Goal: Information Seeking & Learning: Learn about a topic

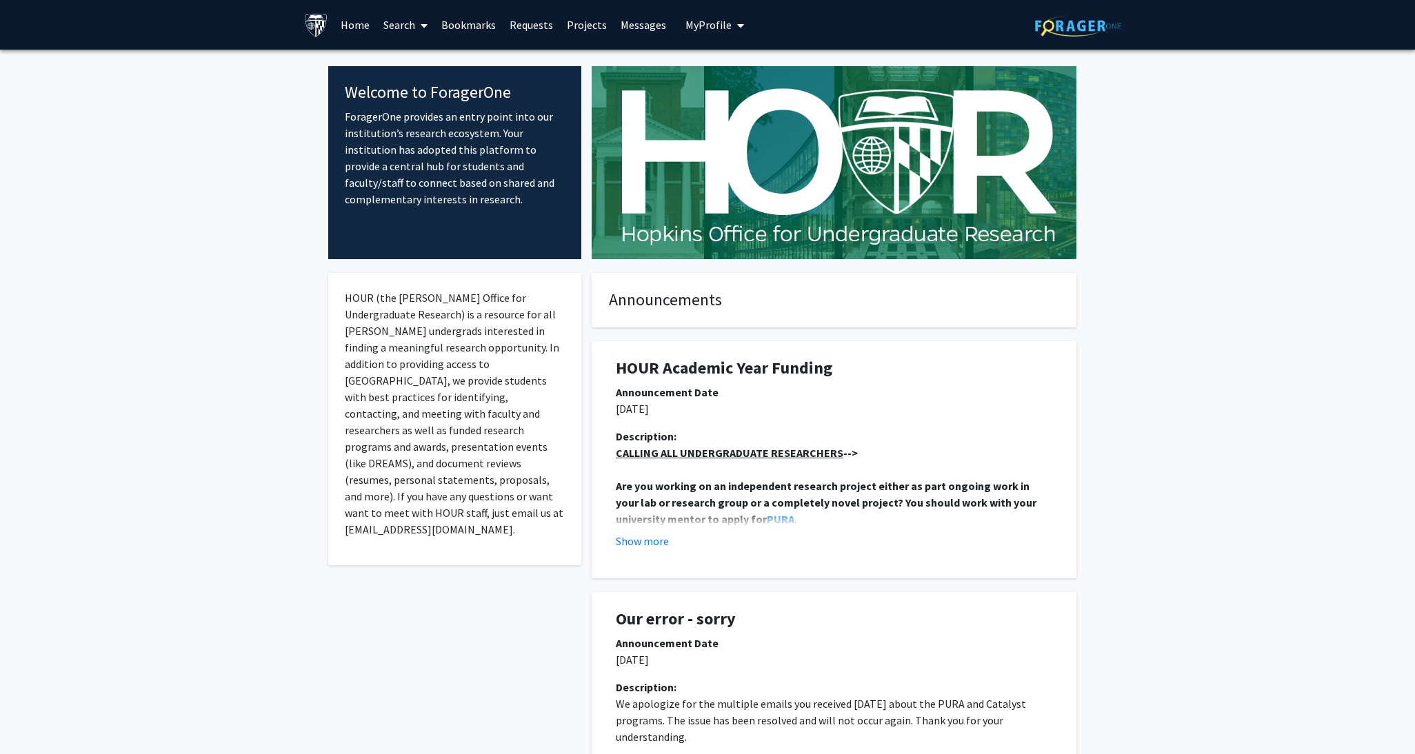
click at [410, 28] on link "Search" at bounding box center [406, 25] width 58 height 48
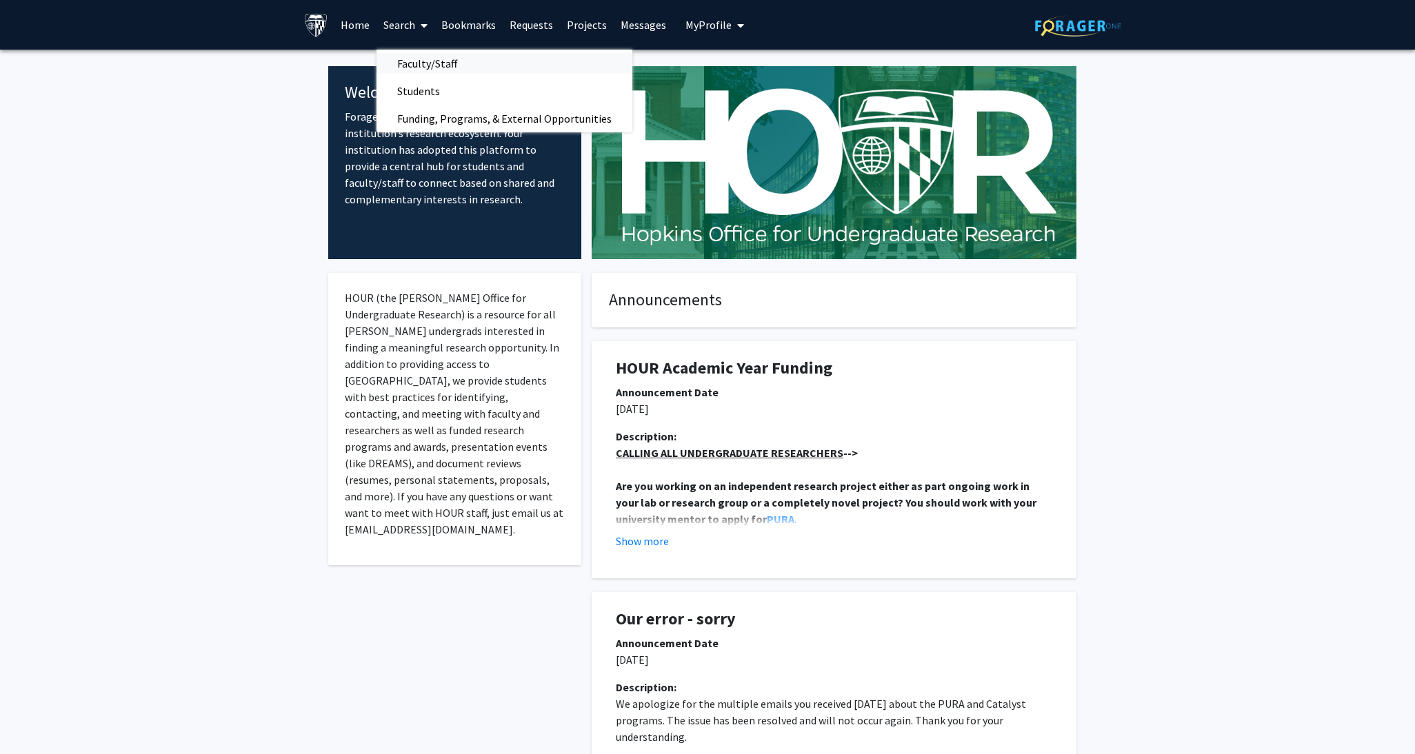
click at [427, 50] on span "Faculty/Staff" at bounding box center [427, 64] width 101 height 28
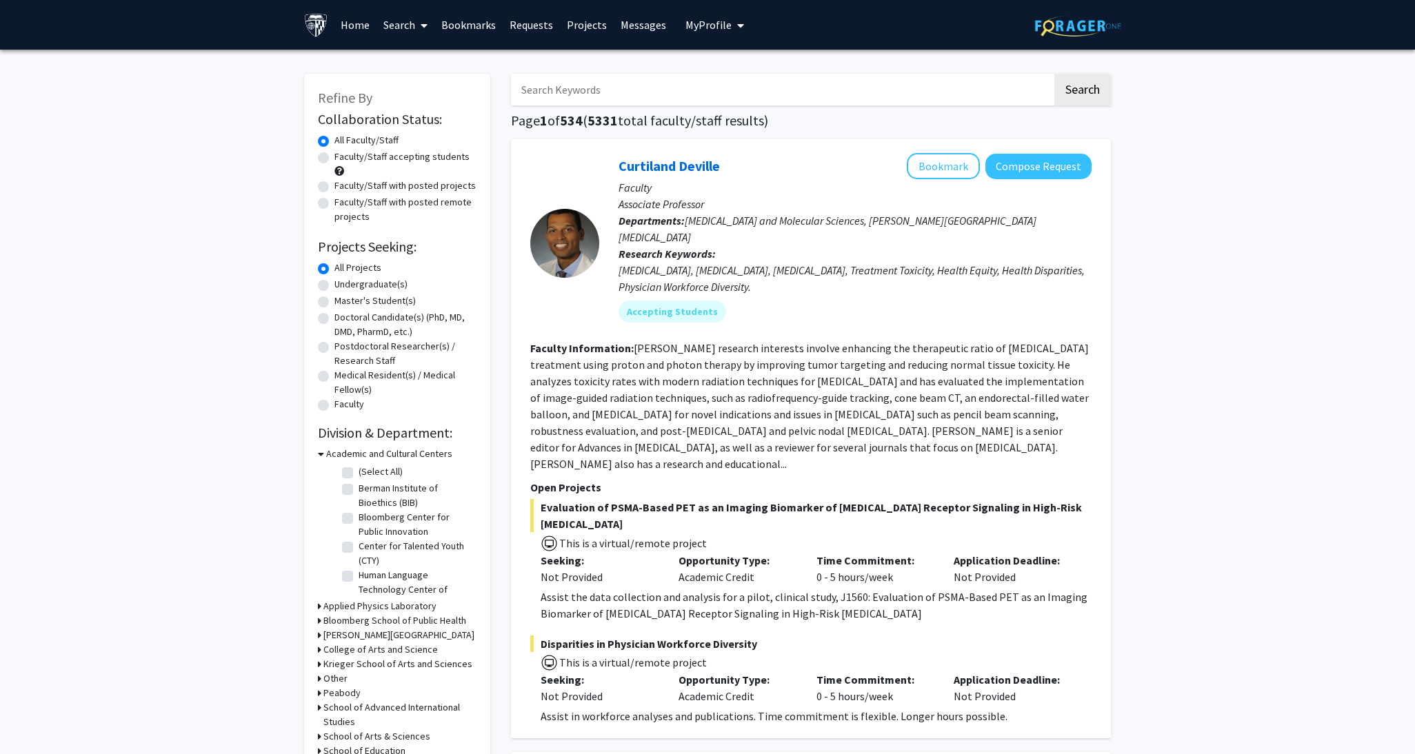
click at [696, 94] on input "Search Keywords" at bounding box center [781, 90] width 541 height 32
type input "[MEDICAL_DATA]"
click at [1054, 74] on button "Search" at bounding box center [1082, 90] width 57 height 32
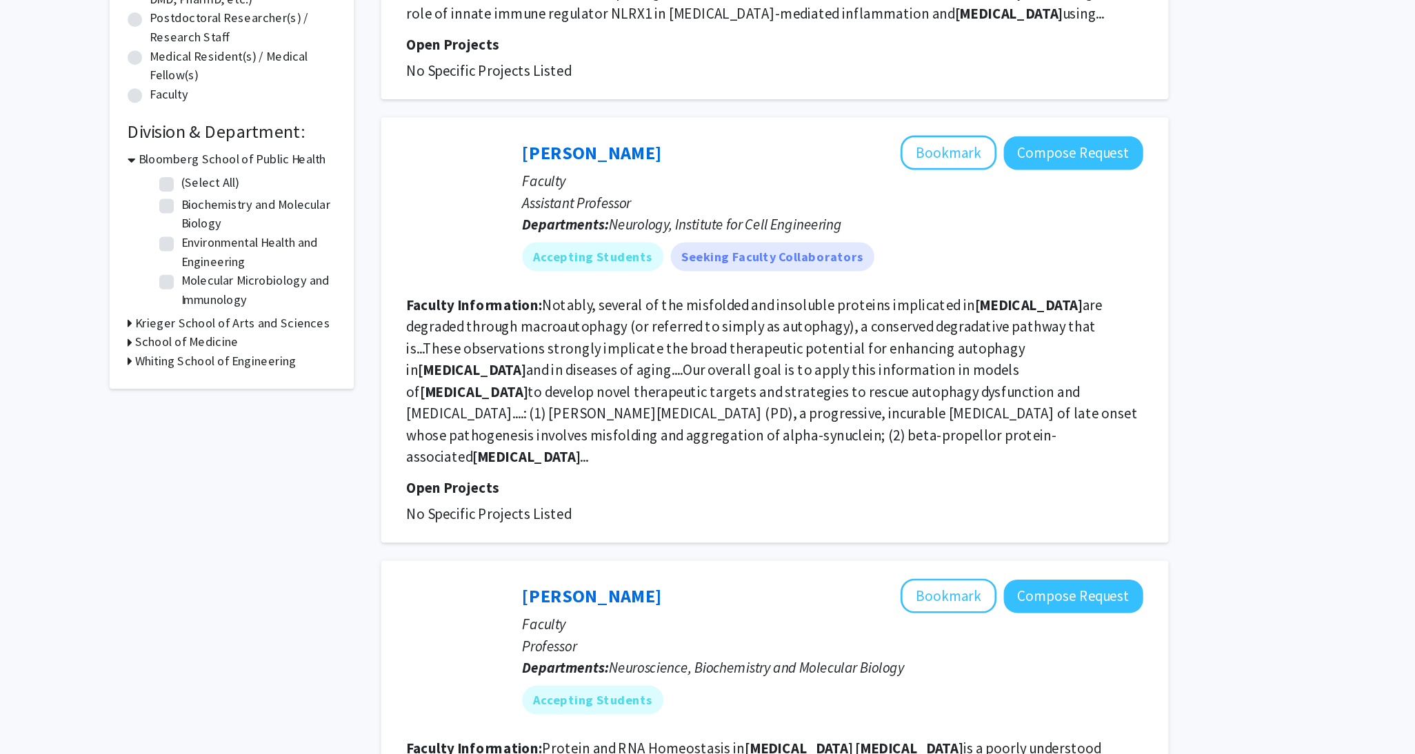
scroll to position [332, 0]
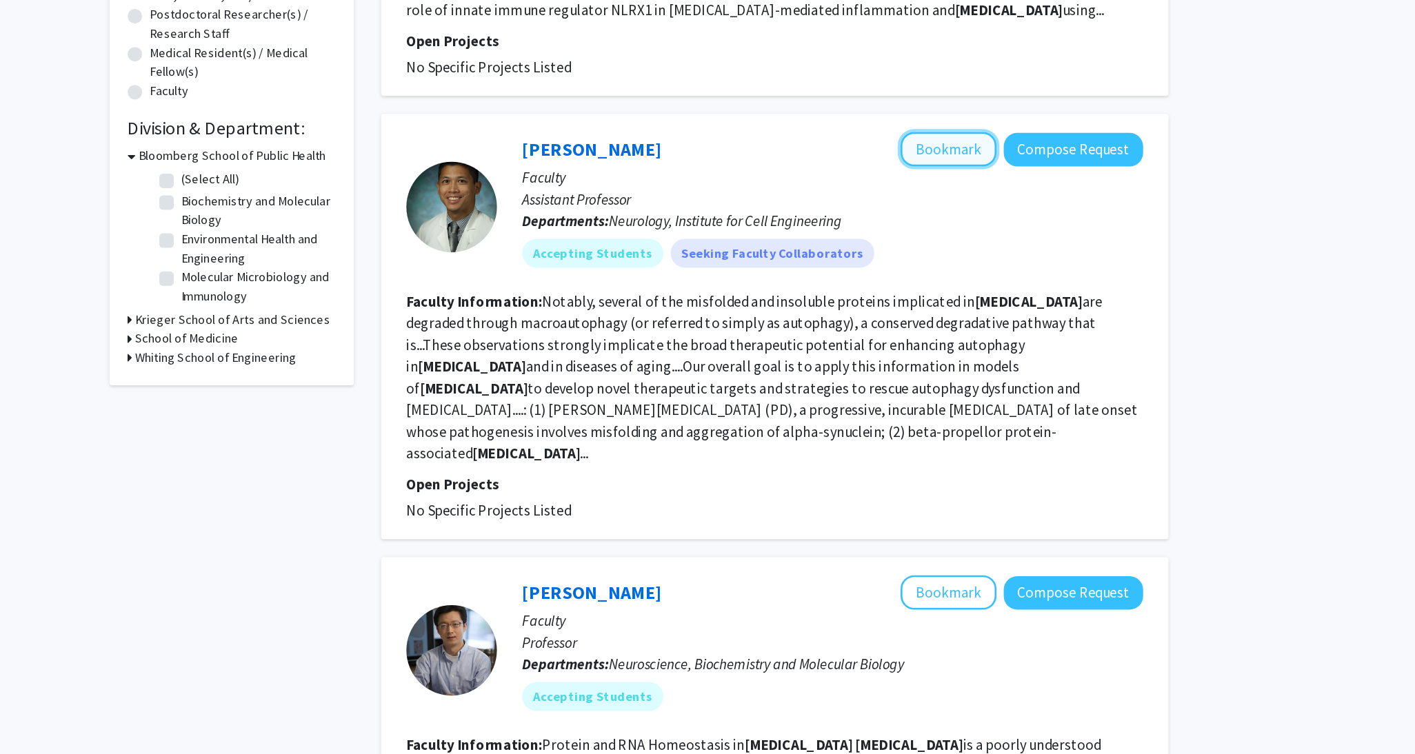
click at [970, 121] on button "Bookmark" at bounding box center [943, 117] width 73 height 26
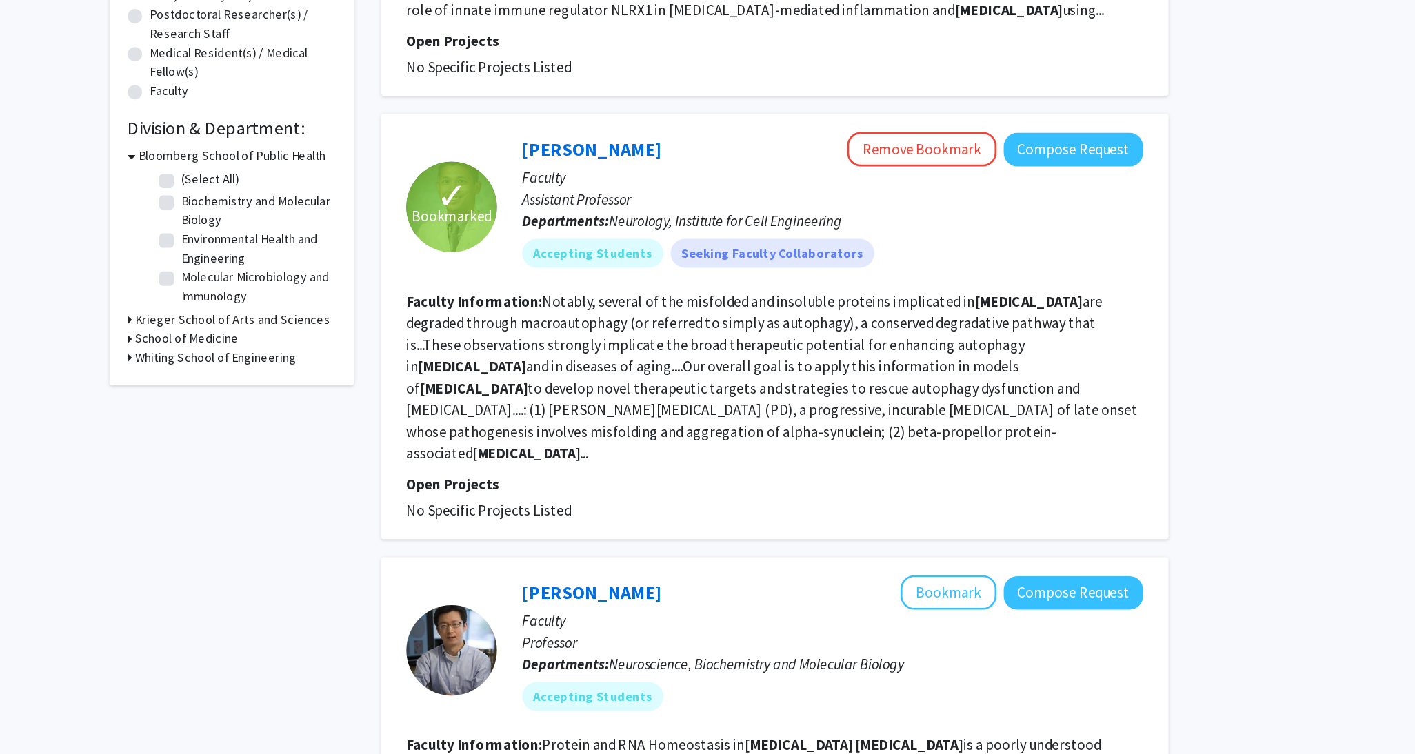
click at [930, 270] on fg-read-more "Notably, several of the misfolded and insoluble proteins implicated in [MEDICAL…" at bounding box center [808, 291] width 557 height 130
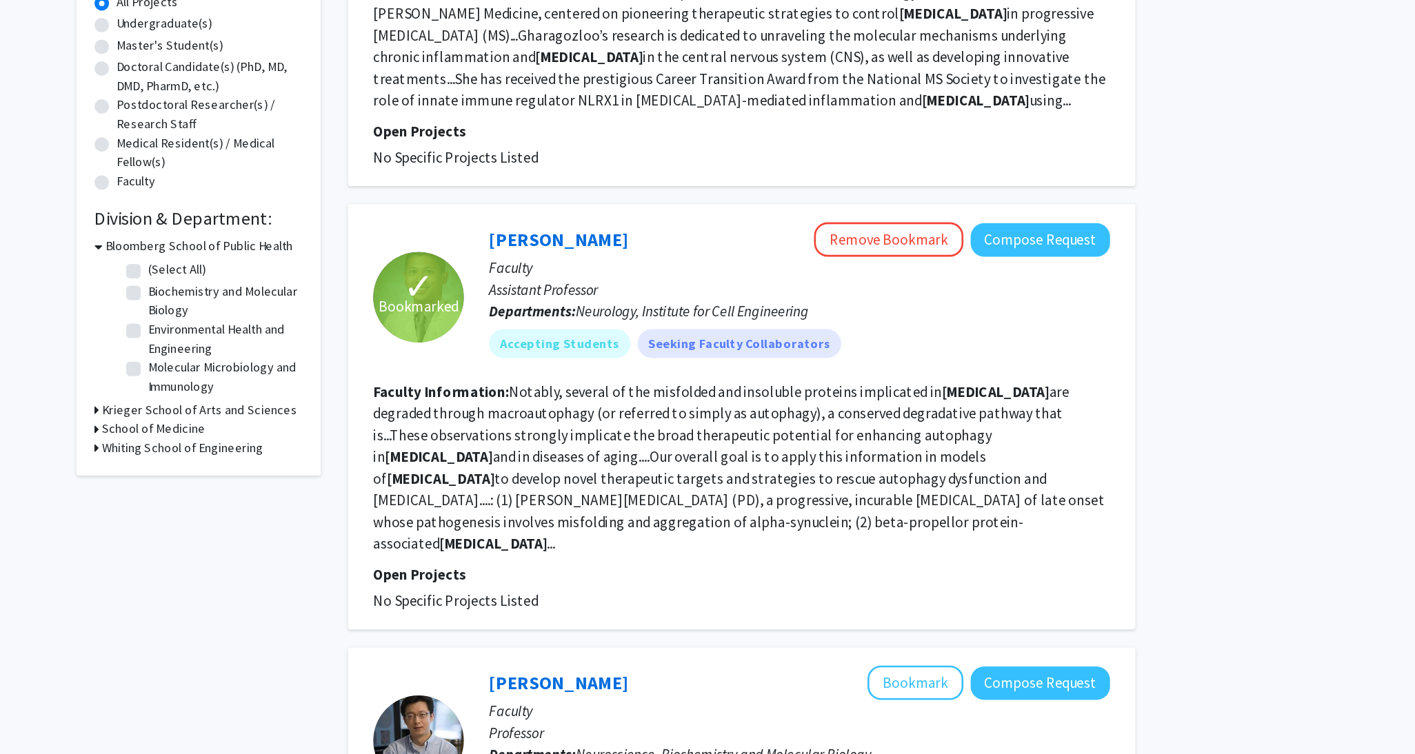
scroll to position [265, 0]
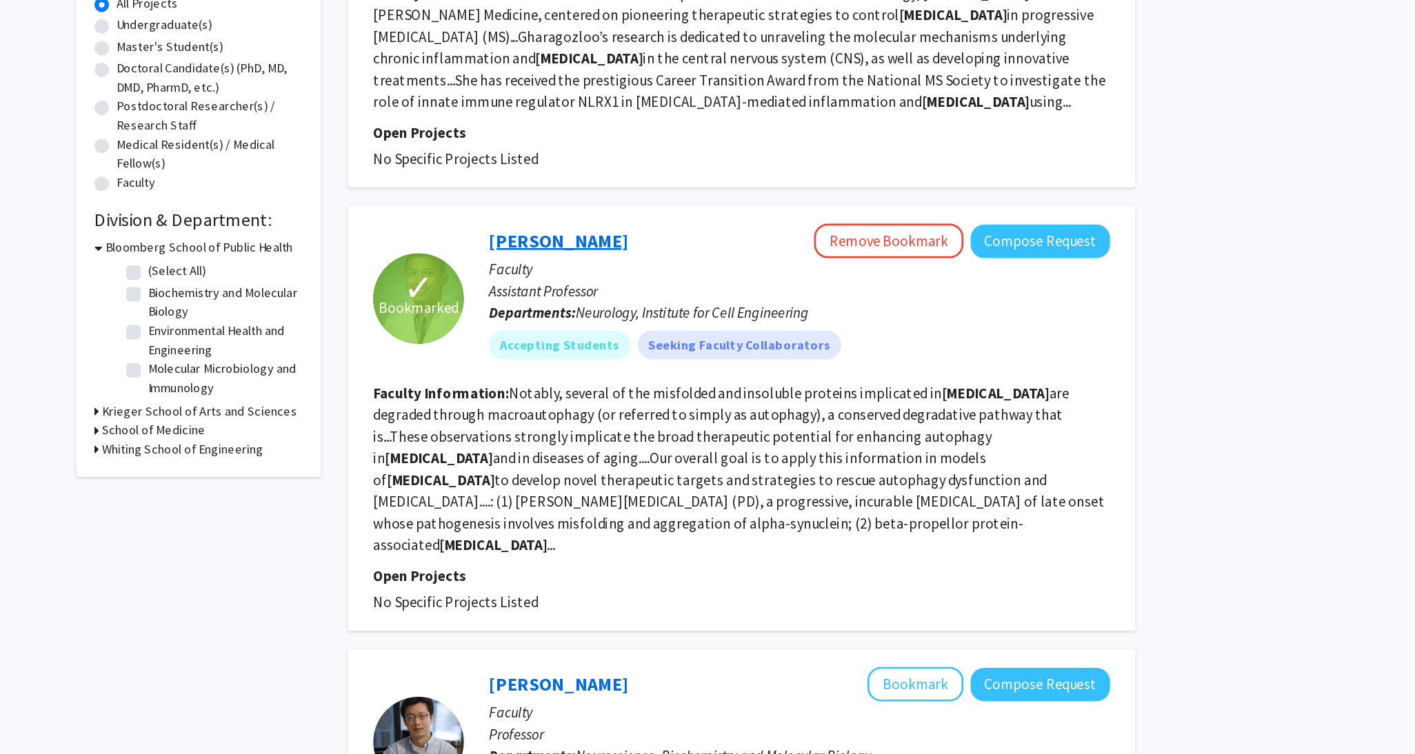
click at [674, 183] on link "[PERSON_NAME]" at bounding box center [672, 182] width 106 height 17
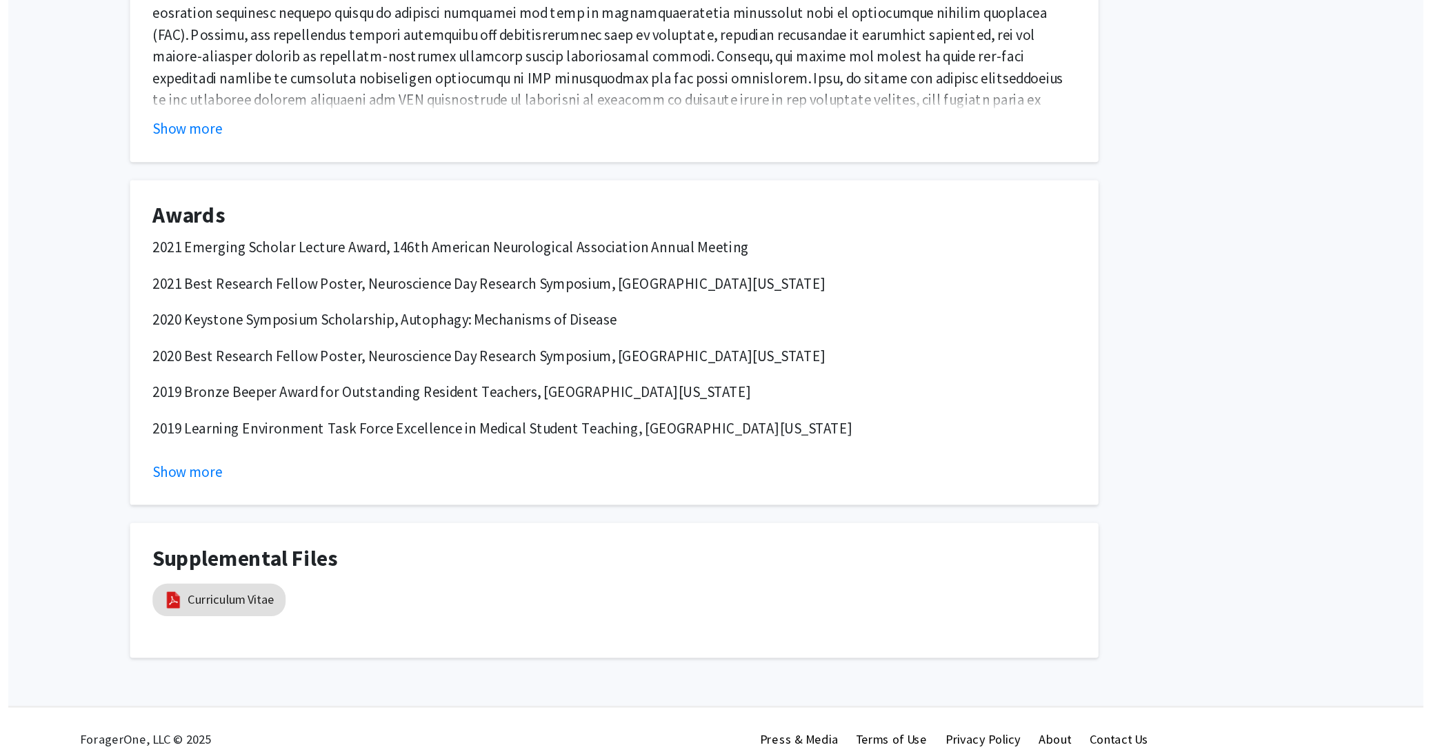
scroll to position [807, 0]
click at [444, 624] on link "Curriculum Vitae" at bounding box center [416, 625] width 66 height 14
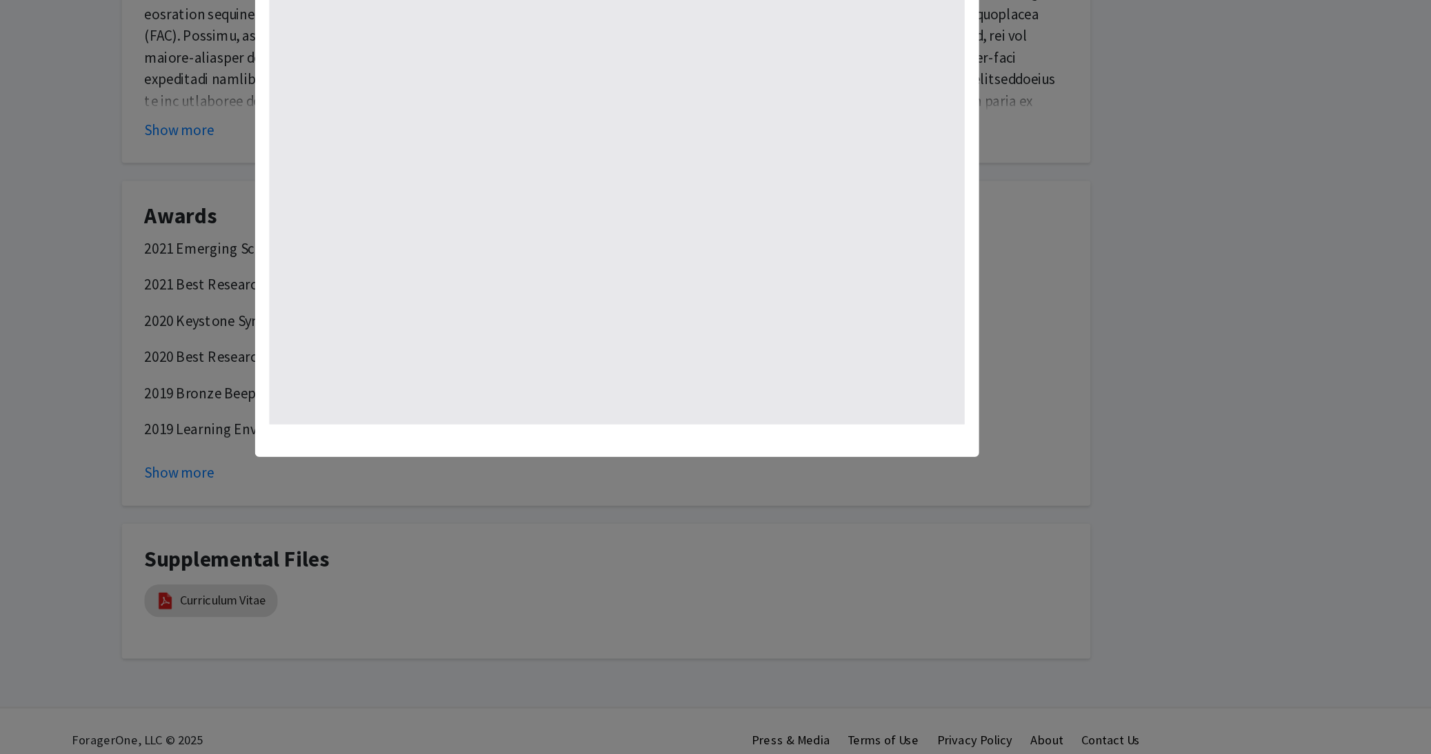
select select "custom"
type input "0"
select select "custom"
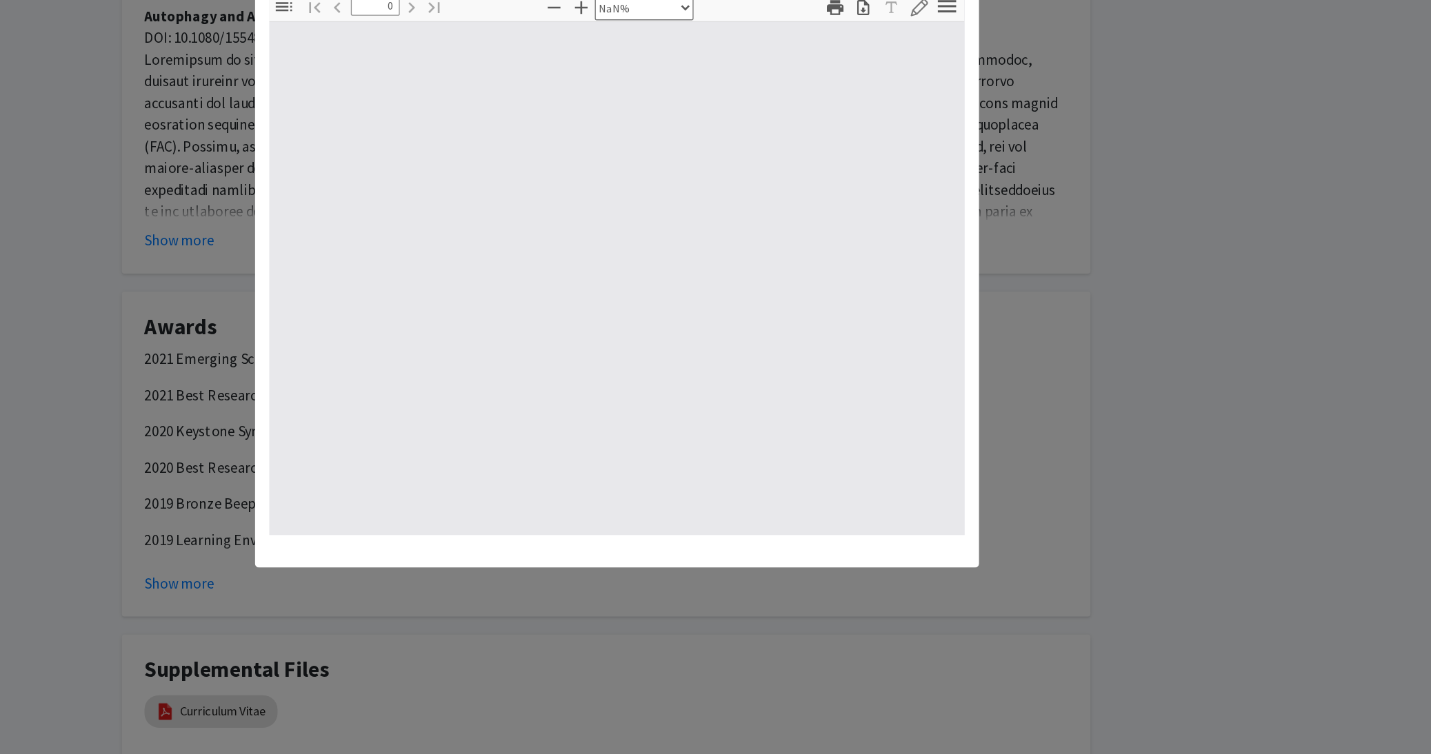
type input "1"
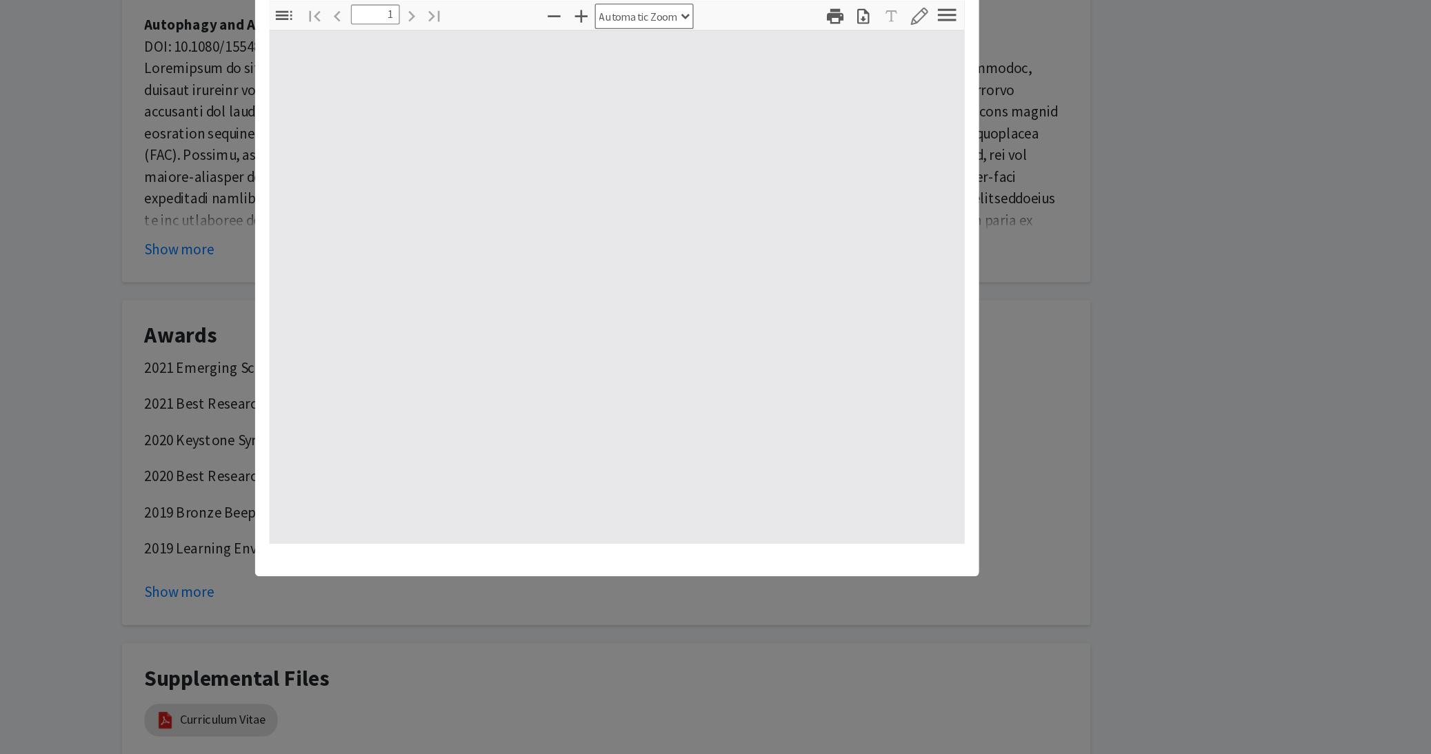
select select "auto"
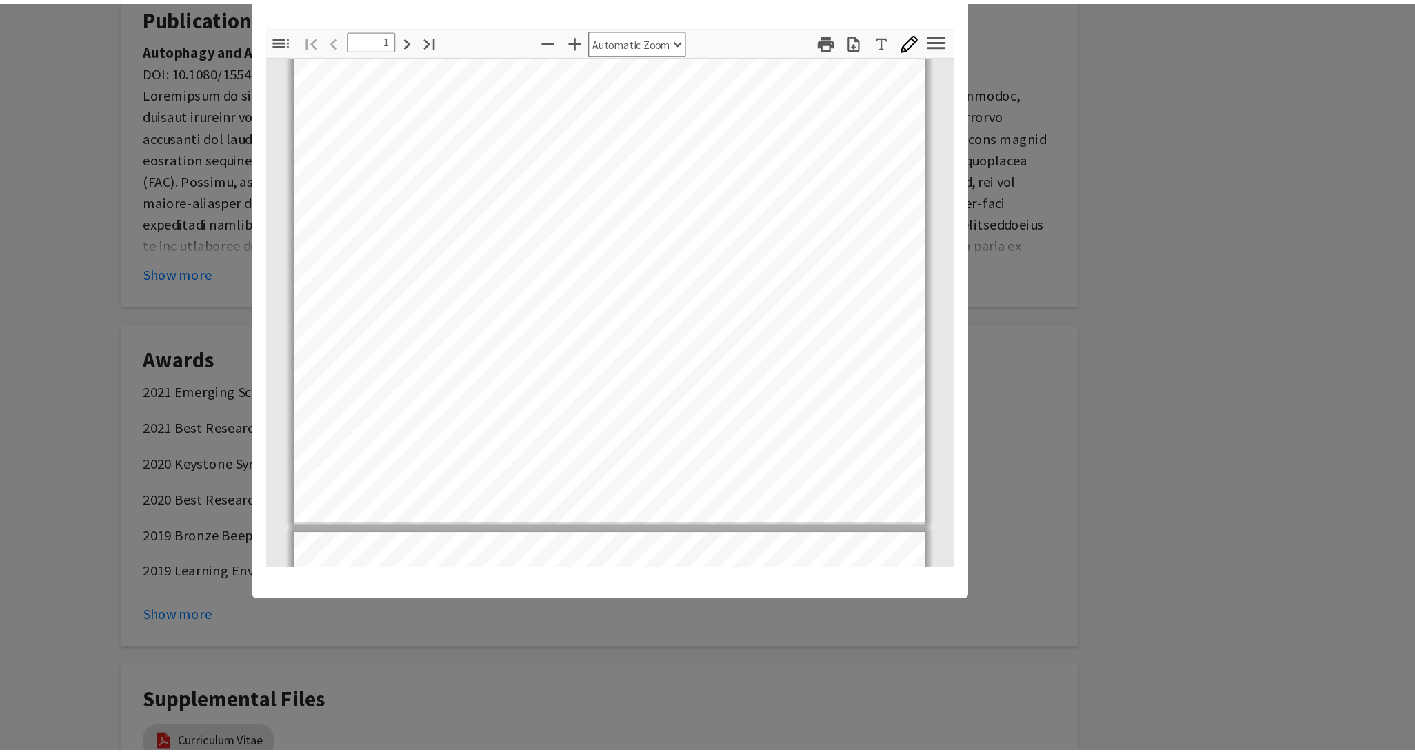
scroll to position [278, 0]
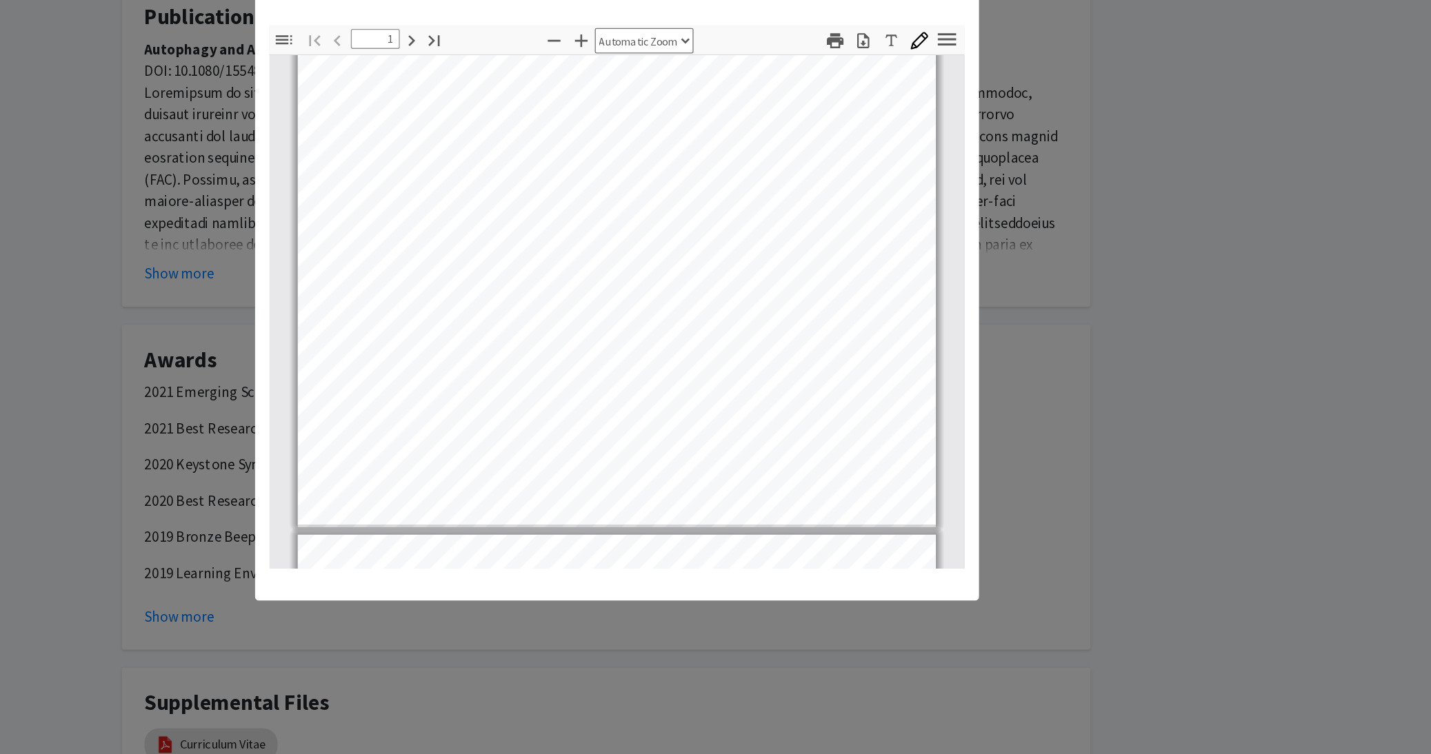
click at [1019, 300] on modal-container "Viewing Curriculum Vitae × Thumbnails Document Outline Attachments Layers Curre…" at bounding box center [715, 377] width 1431 height 754
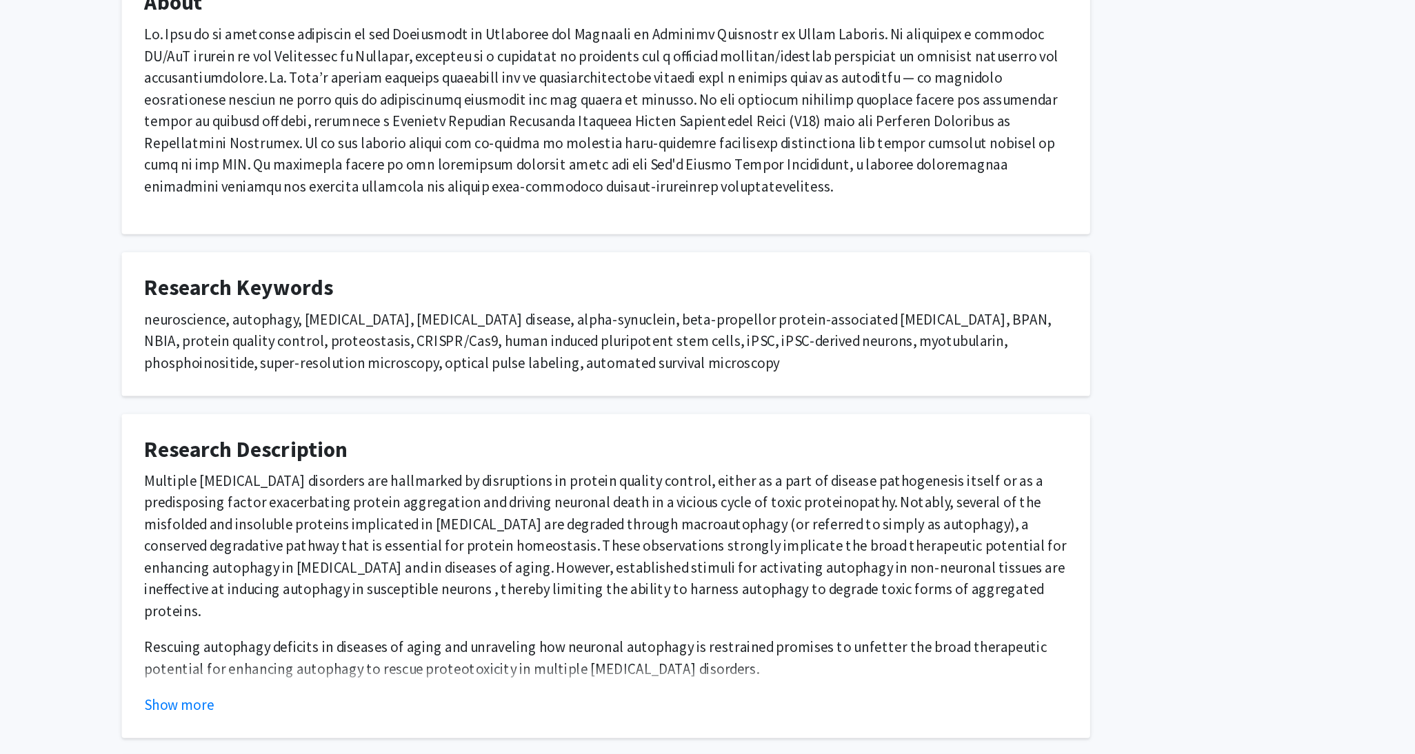
scroll to position [0, 0]
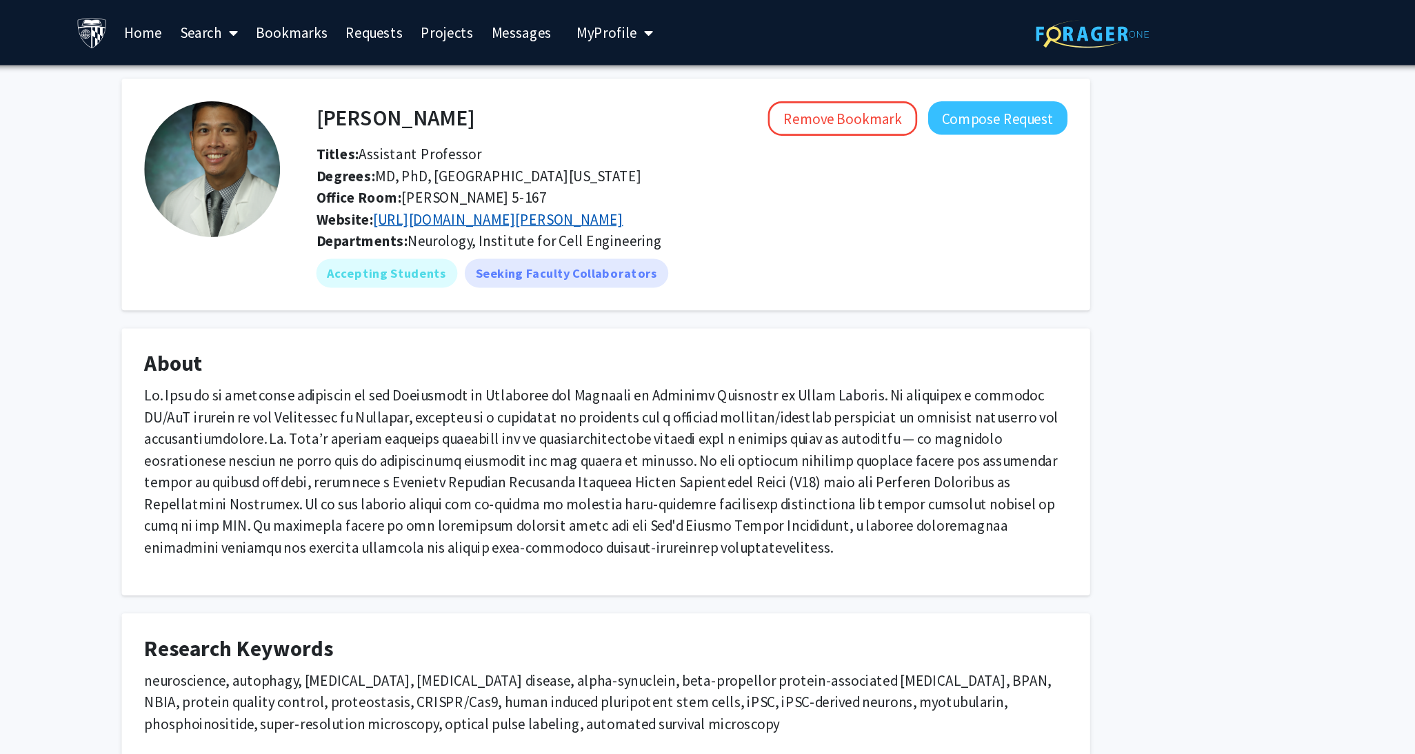
click at [721, 168] on link "[URL][DOMAIN_NAME][PERSON_NAME]" at bounding box center [625, 167] width 190 height 14
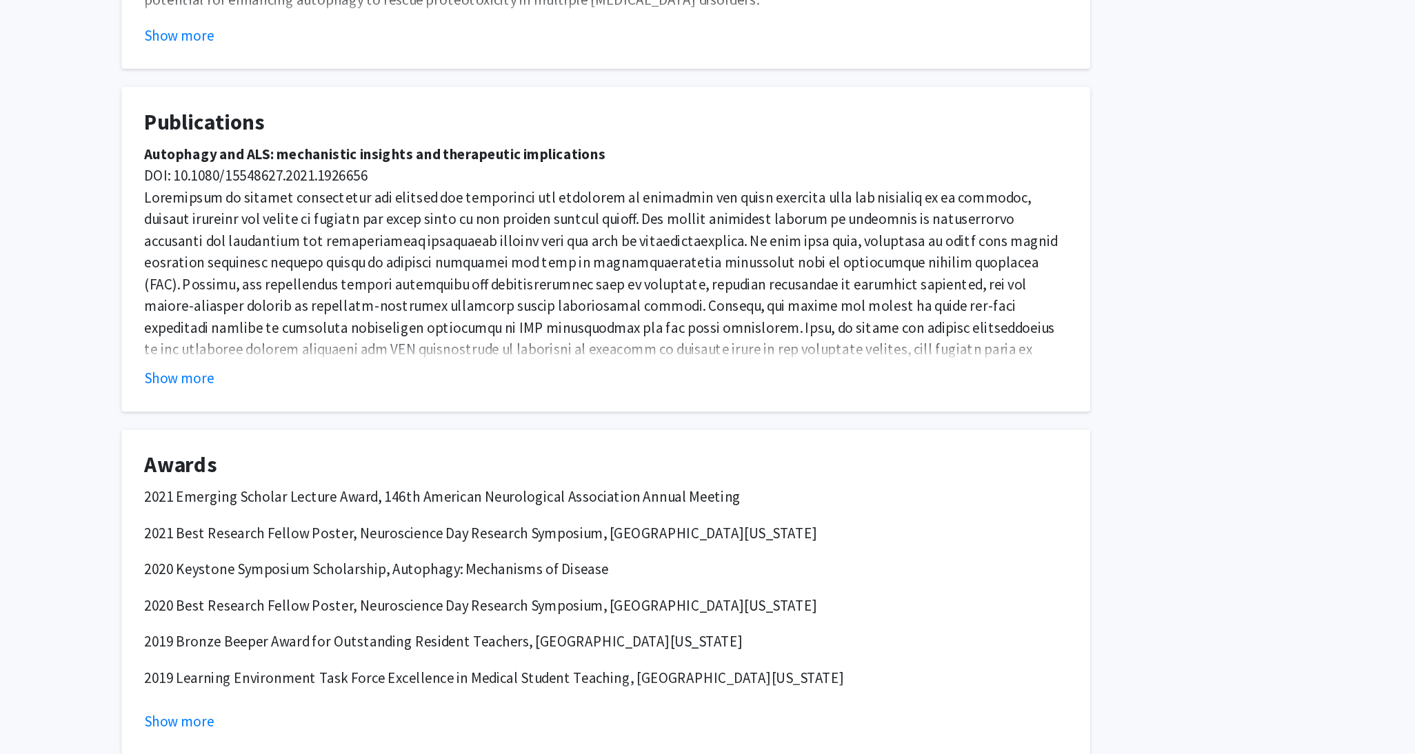
scroll to position [607, 0]
click at [402, 467] on button "Show more" at bounding box center [382, 467] width 53 height 17
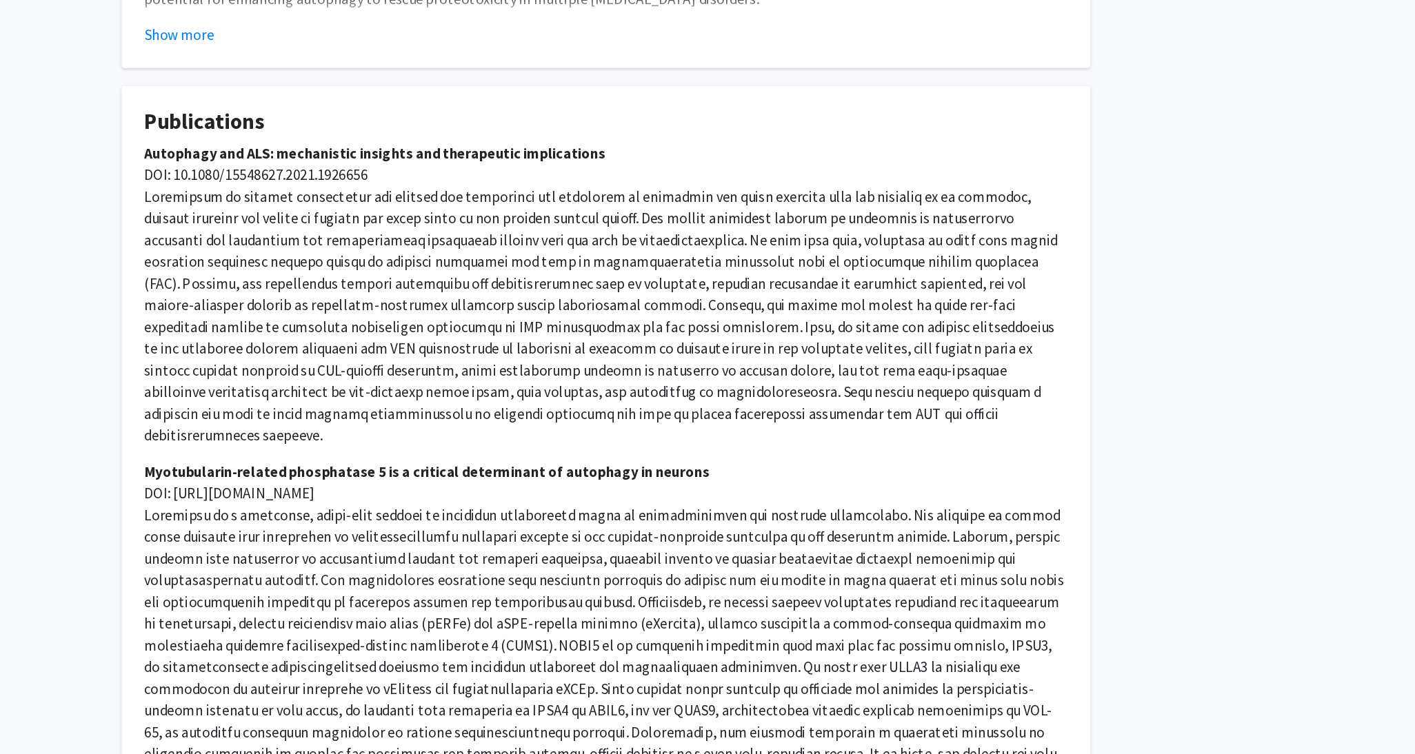
drag, startPoint x: 704, startPoint y: 294, endPoint x: 692, endPoint y: 291, distance: 12.9
click at [692, 291] on p "Autophagy and ALS: mechanistic insights and therapeutic implications DOI: 10.10…" at bounding box center [707, 404] width 703 height 232
drag, startPoint x: 562, startPoint y: 308, endPoint x: 384, endPoint y: 313, distance: 178.0
click at [384, 313] on p "Autophagy and ALS: mechanistic insights and therapeutic implications DOI: 10.10…" at bounding box center [707, 404] width 703 height 232
click at [373, 314] on span "DOI: 10.1080/15548627.2021.1926656" at bounding box center [441, 312] width 170 height 14
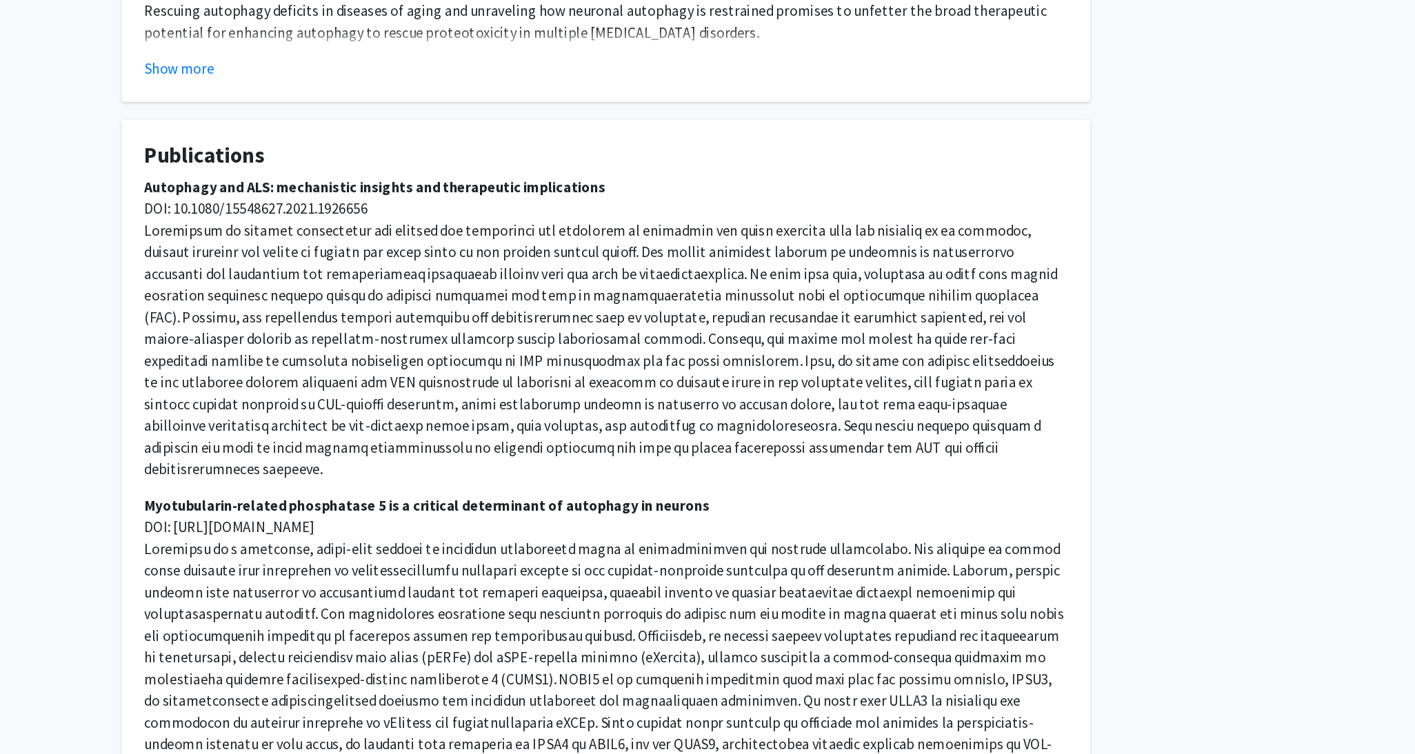
scroll to position [759, 0]
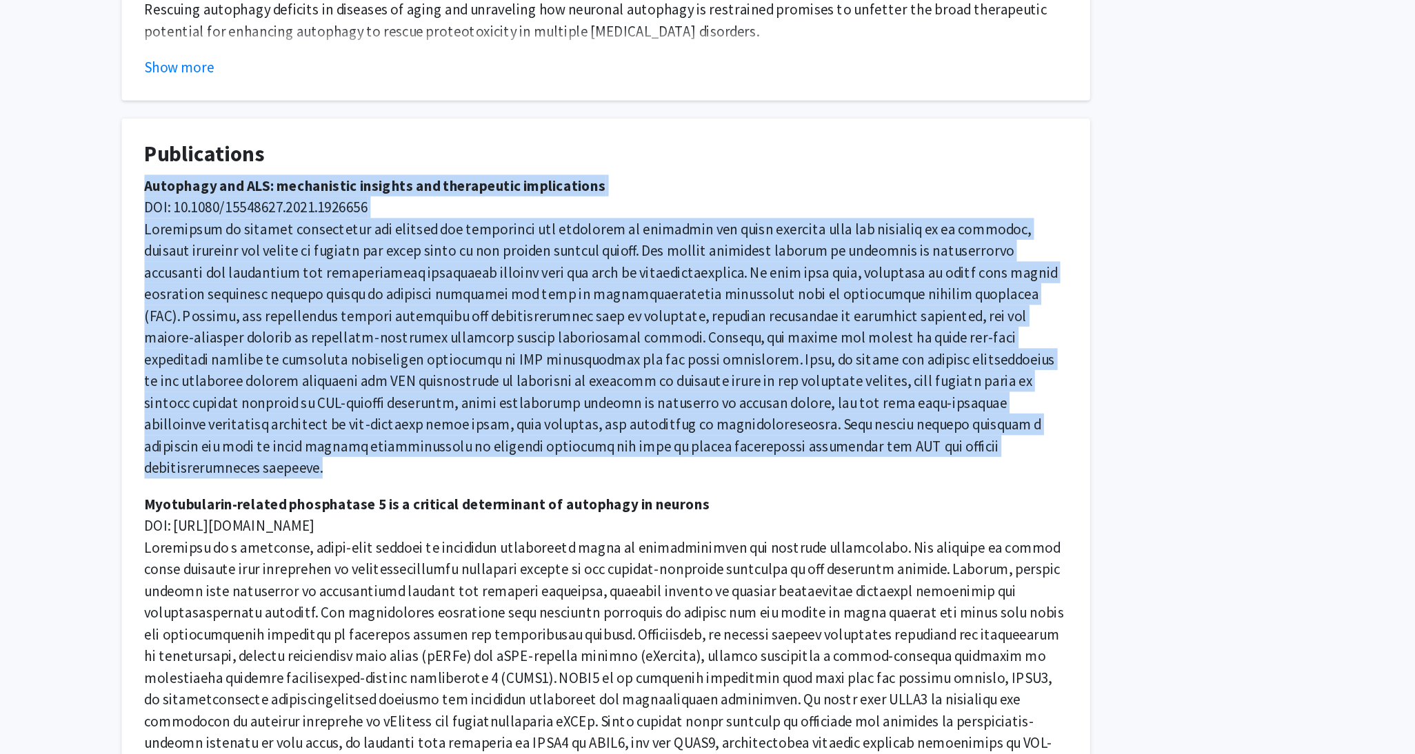
drag, startPoint x: 354, startPoint y: 141, endPoint x: 956, endPoint y: 341, distance: 633.7
copy p "Autophagy and ALS: mechanistic insights and therapeutic implications DOI: 10.10…"
click at [615, 214] on span at bounding box center [704, 268] width 696 height 196
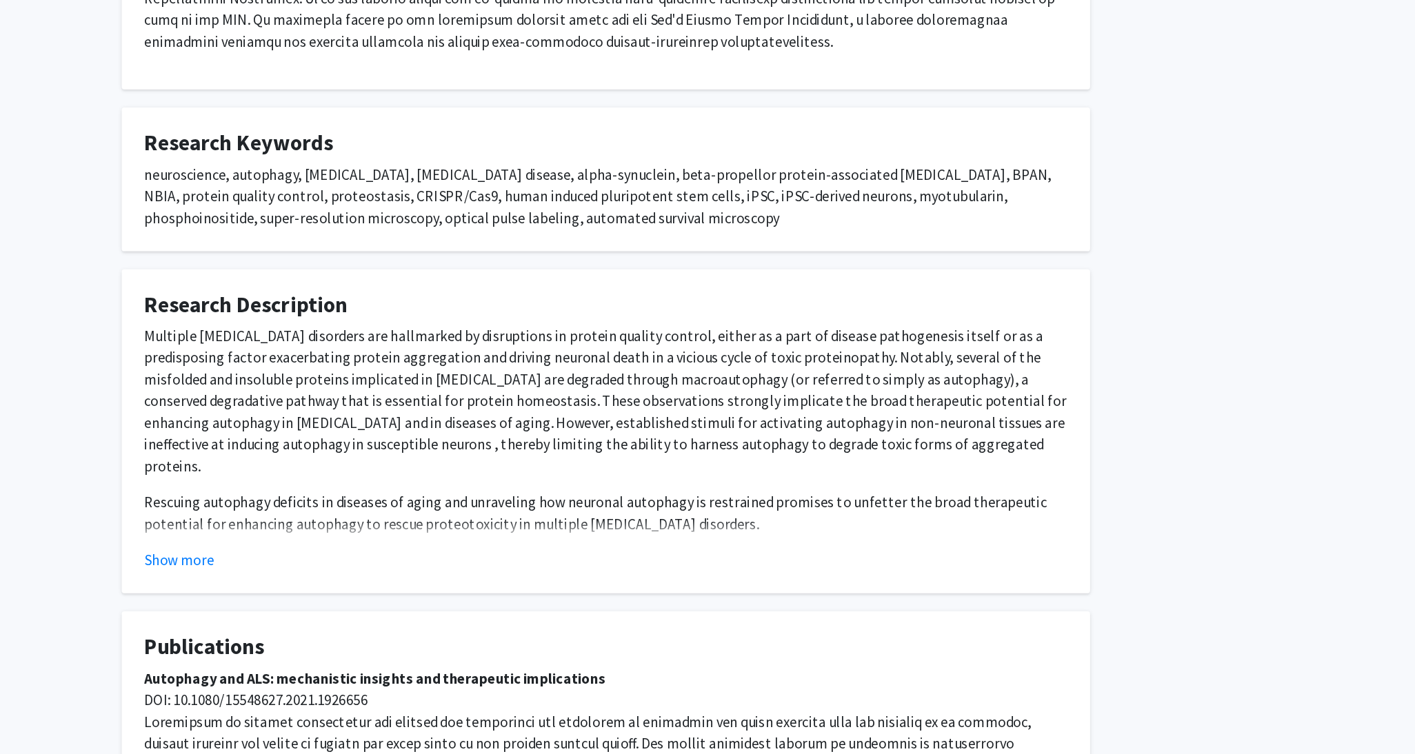
scroll to position [363, 0]
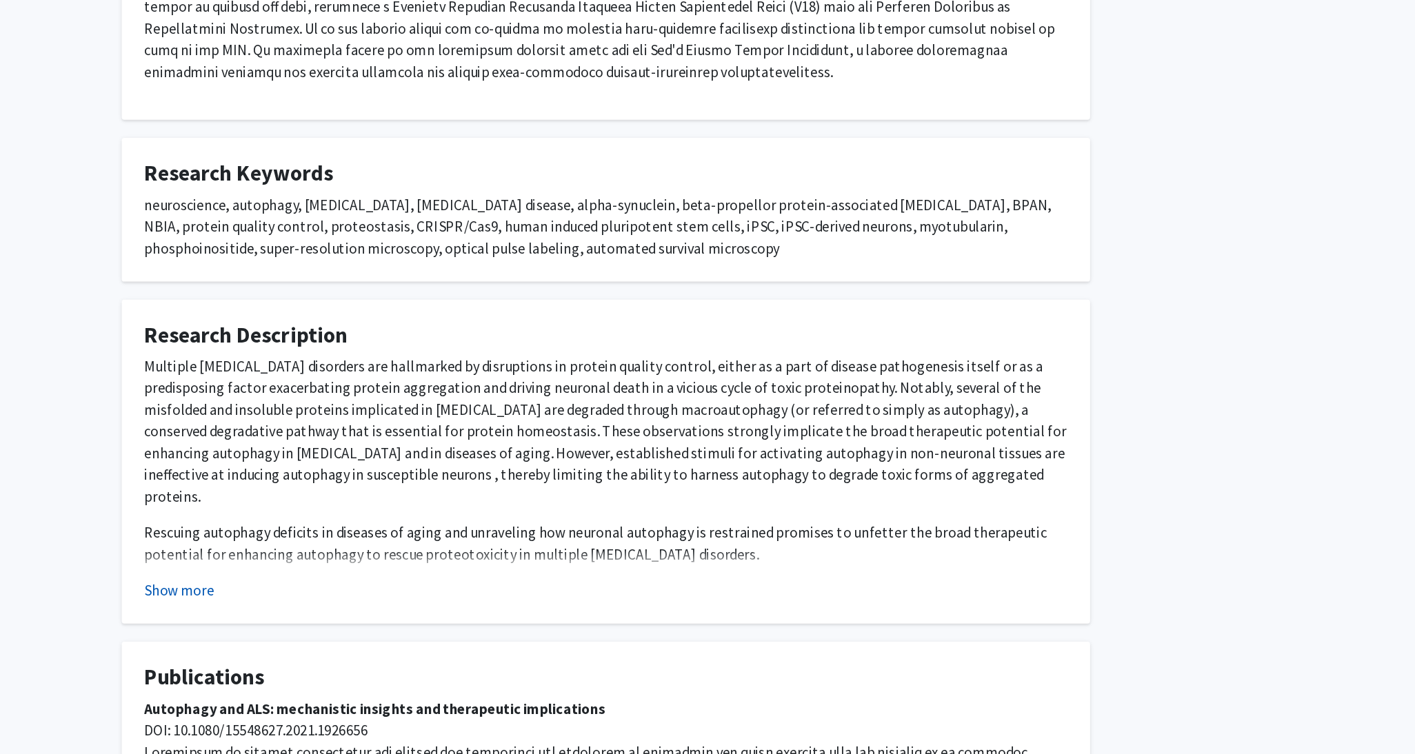
click at [391, 448] on button "Show more" at bounding box center [382, 449] width 53 height 17
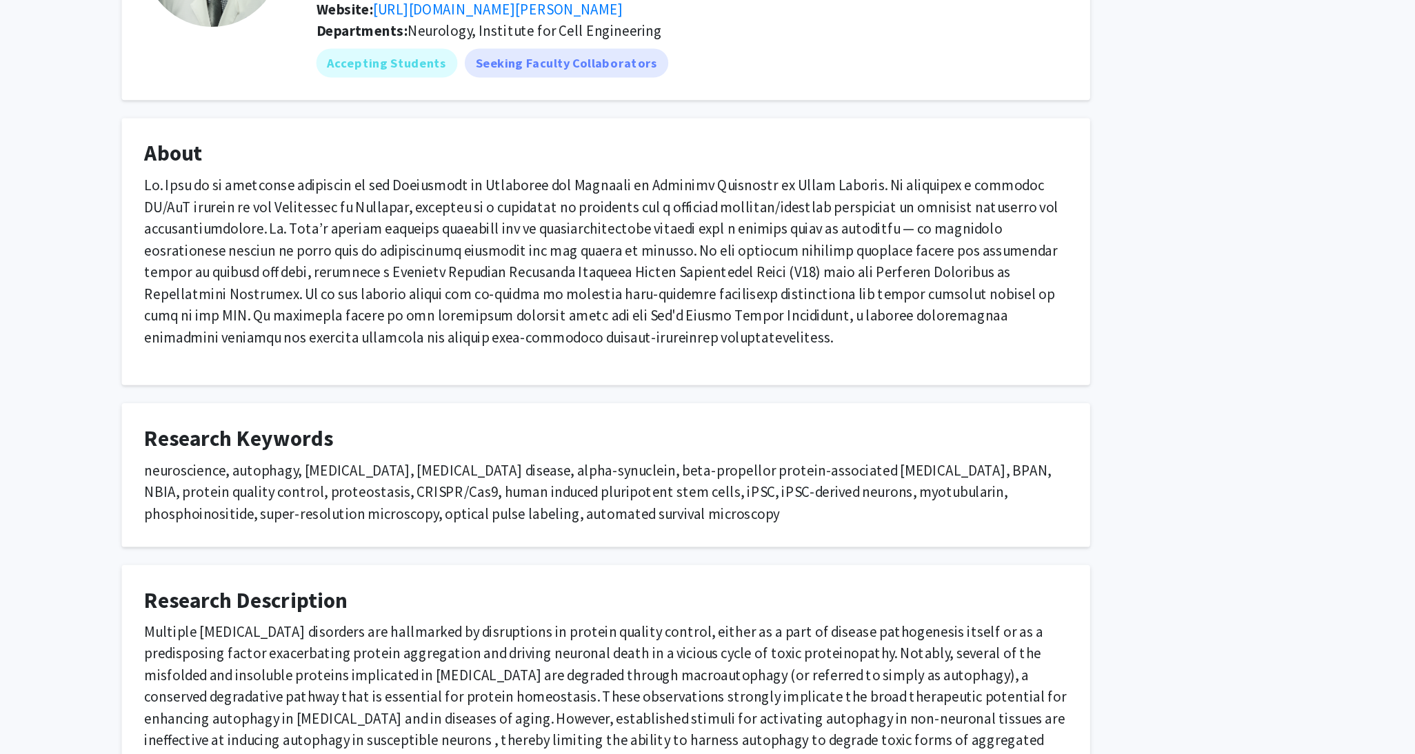
scroll to position [3, 0]
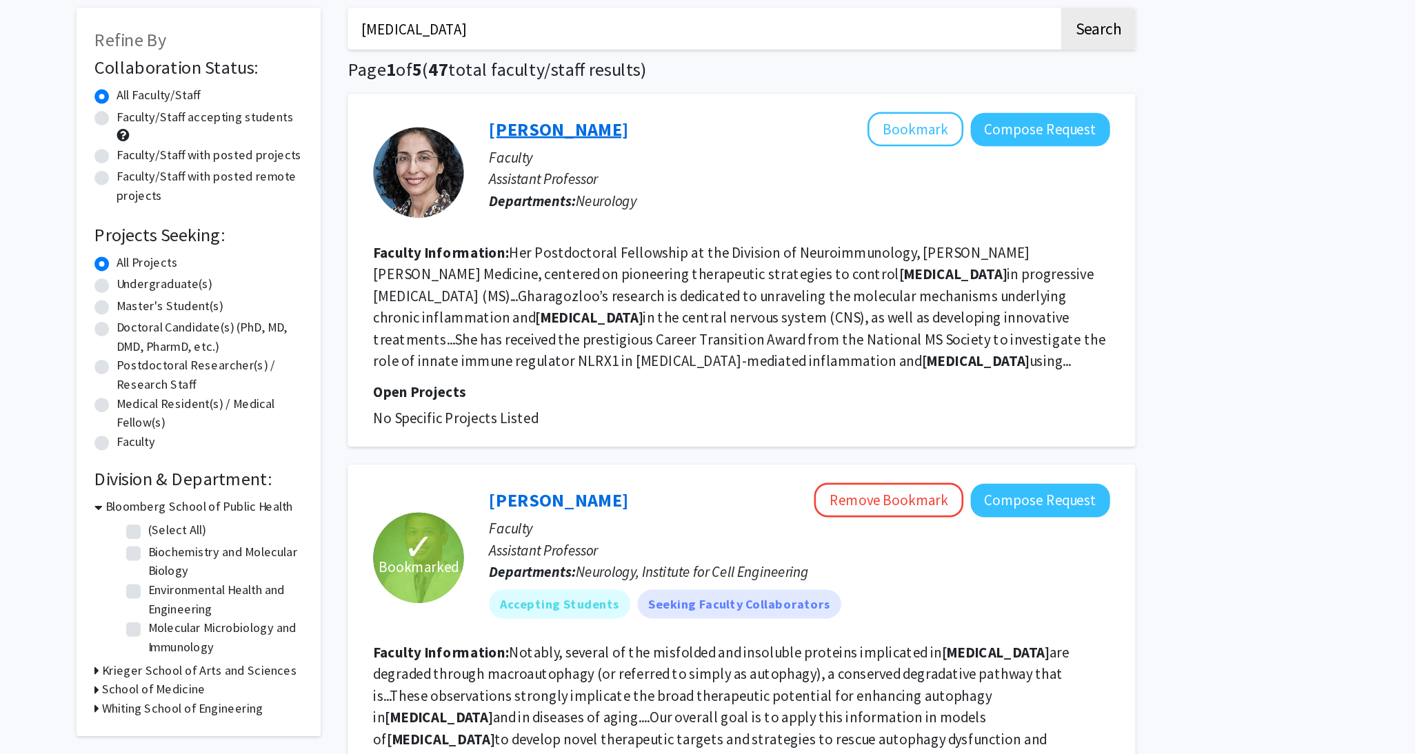
click at [659, 163] on link "[PERSON_NAME]" at bounding box center [672, 165] width 106 height 17
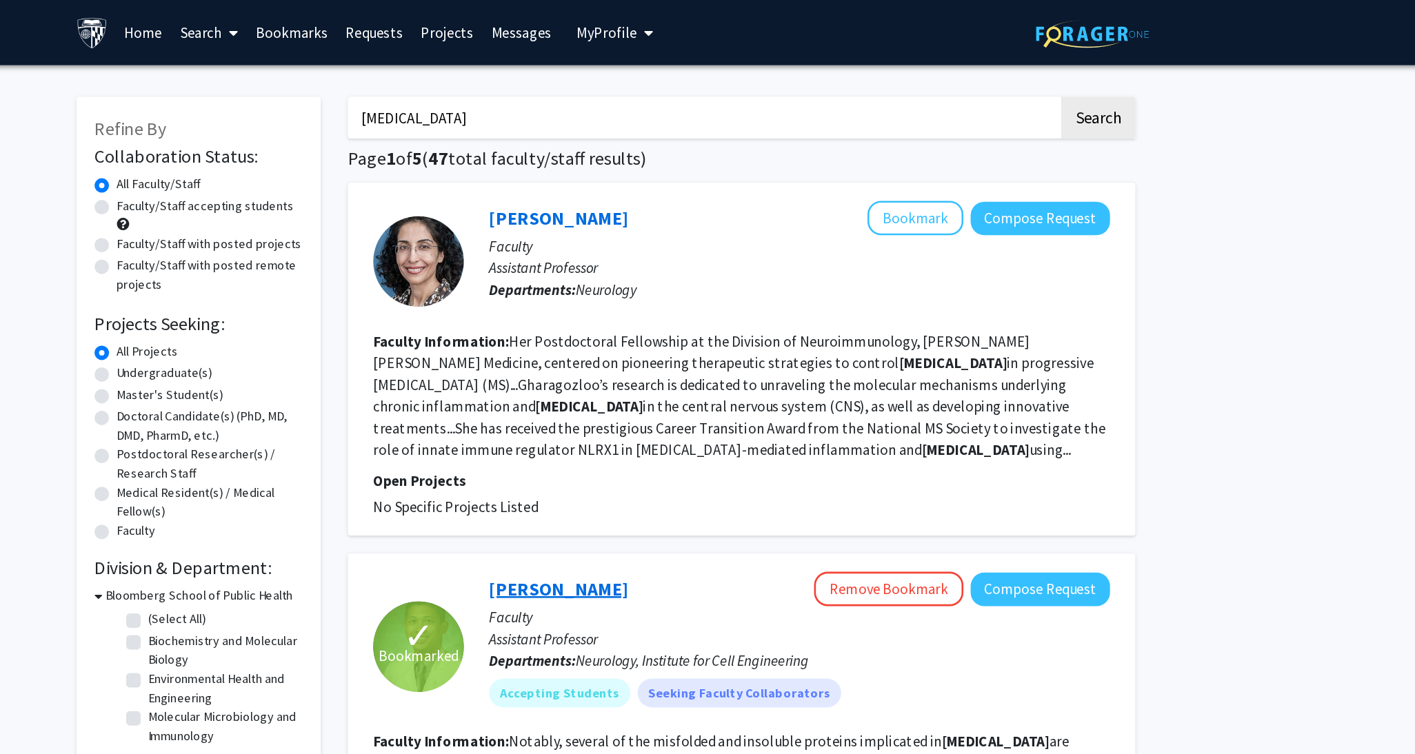
click at [654, 452] on link "[PERSON_NAME]" at bounding box center [672, 448] width 106 height 17
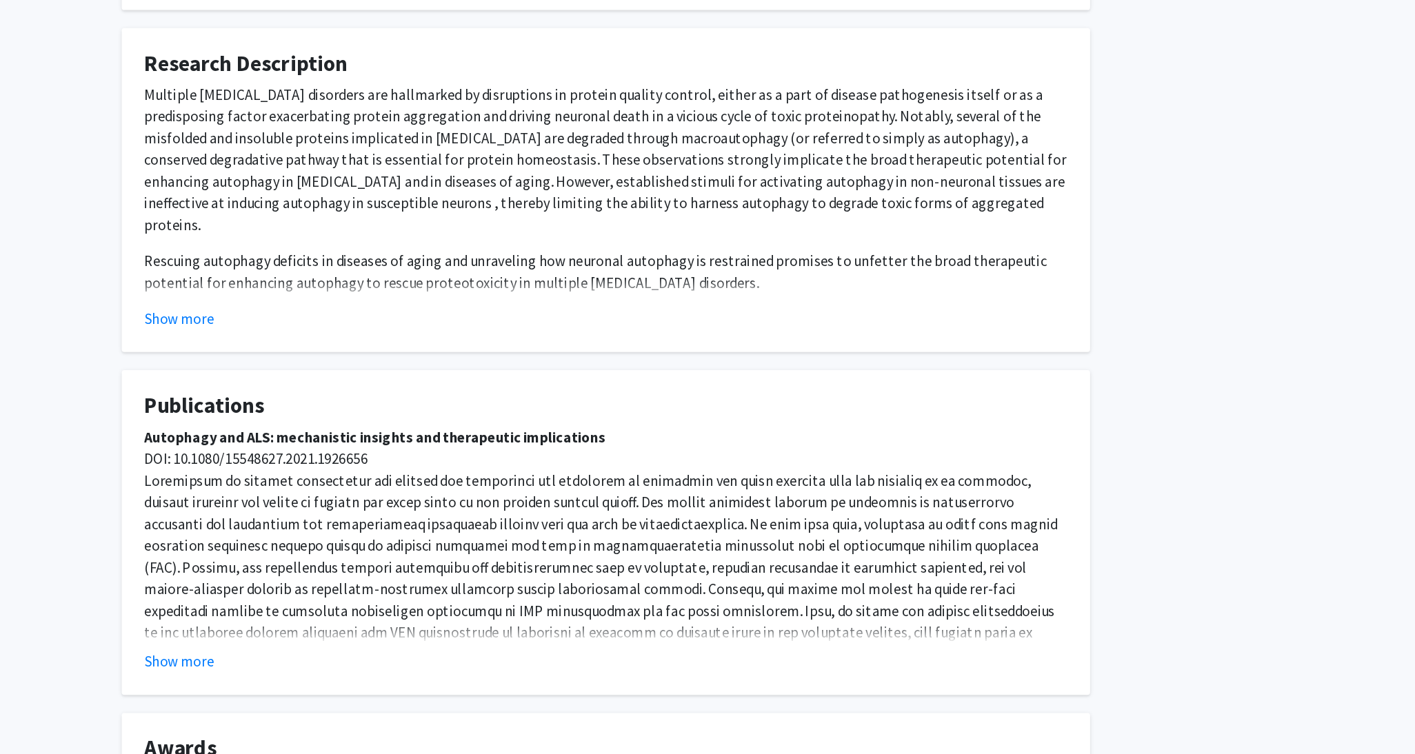
scroll to position [391, 0]
click at [425, 514] on strong "Autophagy and ALS: mechanistic insights and therapeutic implications" at bounding box center [532, 512] width 352 height 14
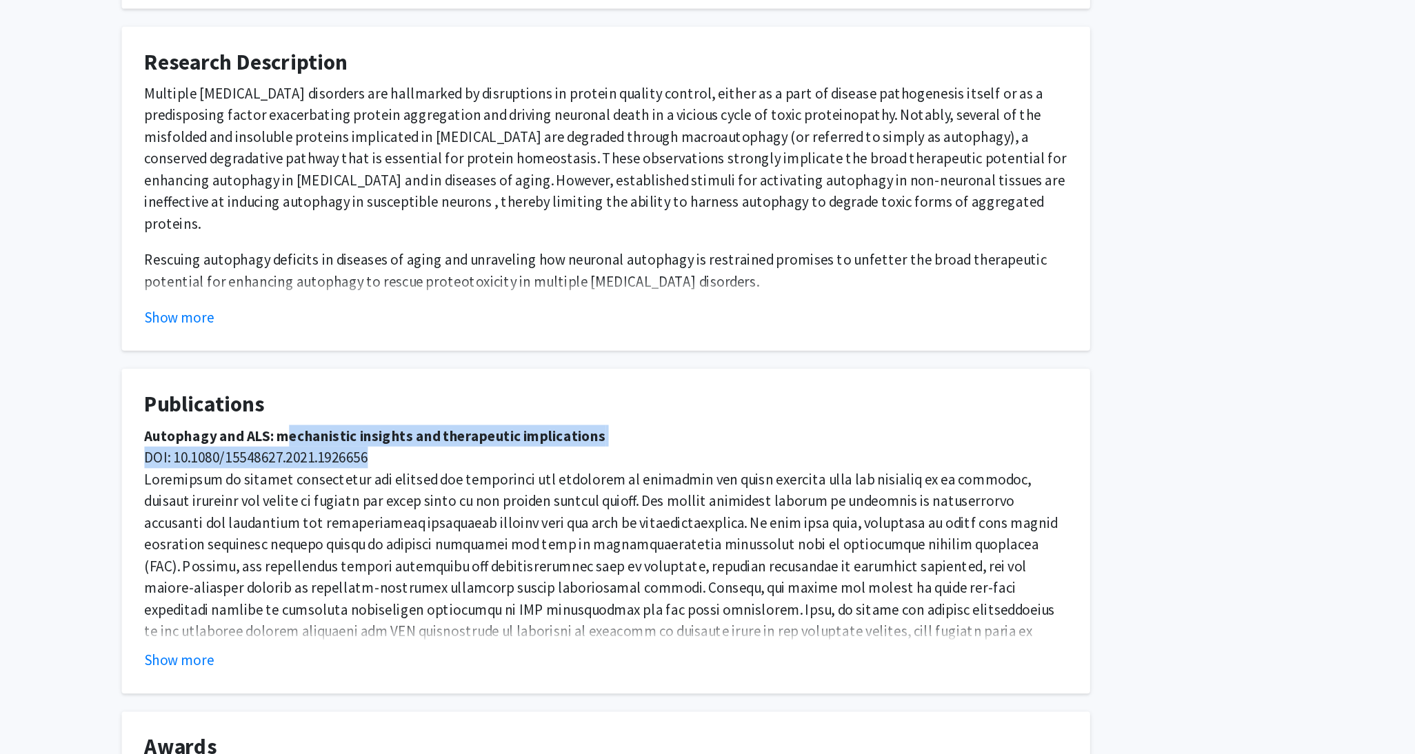
drag, startPoint x: 546, startPoint y: 527, endPoint x: 461, endPoint y: 514, distance: 85.8
click at [461, 514] on p "Autophagy and ALS: mechanistic insights and therapeutic implications DOI: 10.10…" at bounding box center [707, 619] width 703 height 232
click at [484, 508] on strong "Autophagy and ALS: mechanistic insights and therapeutic implications" at bounding box center [532, 512] width 352 height 14
drag, startPoint x: 704, startPoint y: 512, endPoint x: 347, endPoint y: 509, distance: 357.2
click at [347, 509] on fg-card "Publications Autophagy and ALS: mechanistic insights and therapeutic implicatio…" at bounding box center [708, 585] width 738 height 248
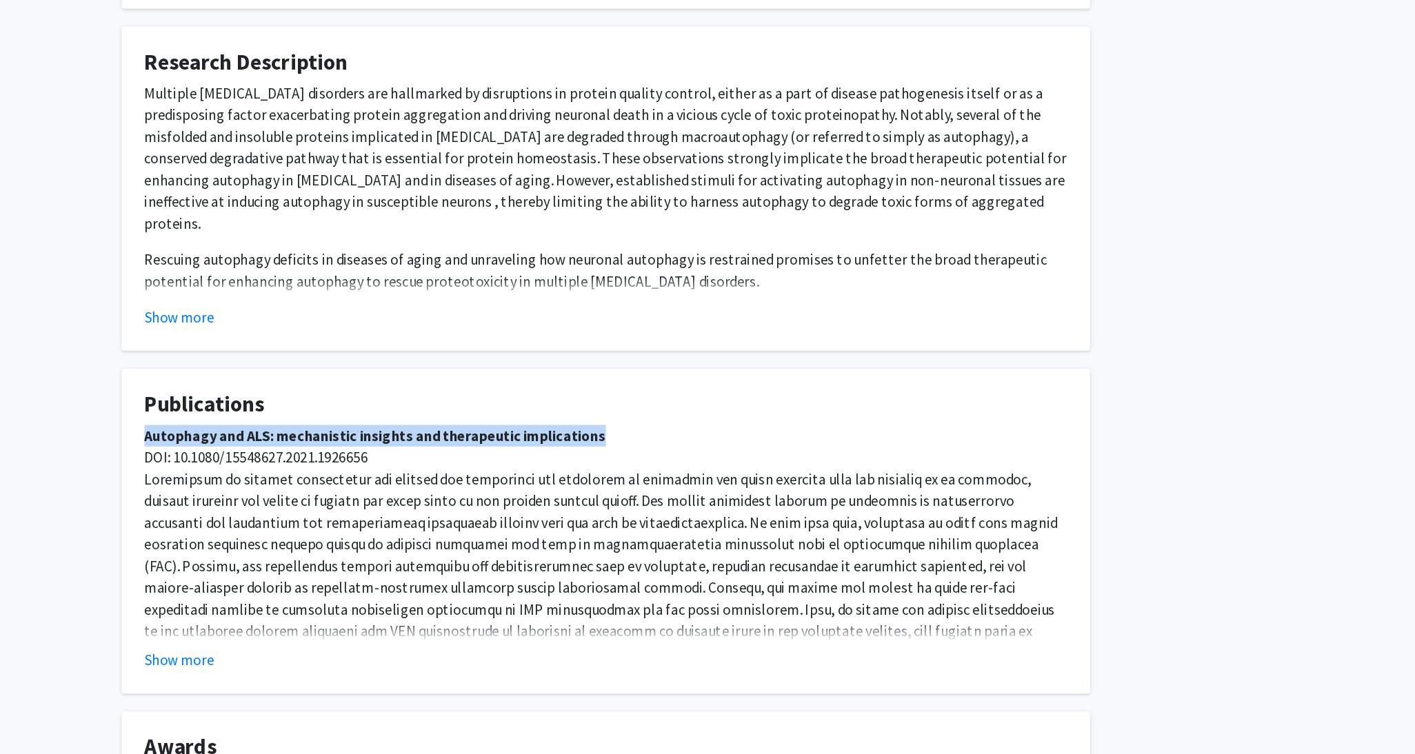
copy strong "Autophagy and ALS: mechanistic insights and therapeutic implications"
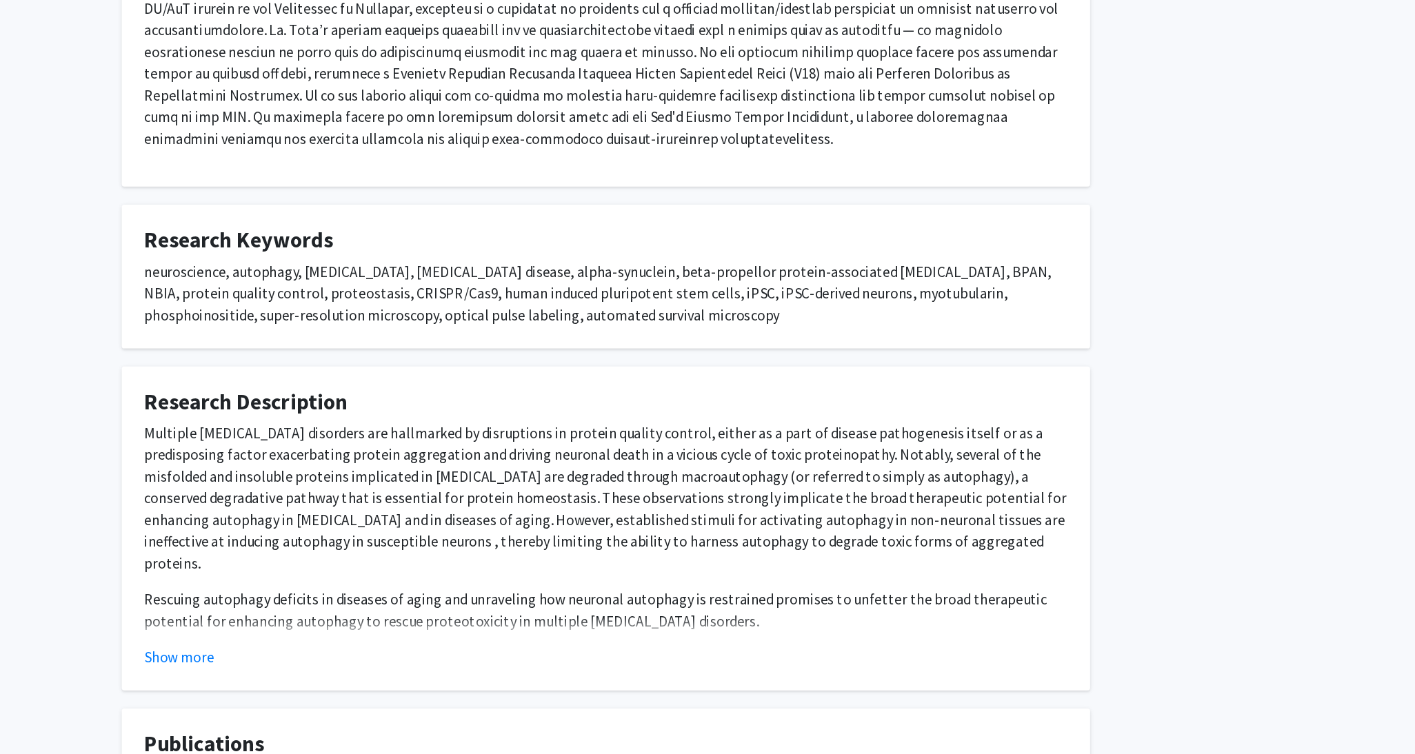
scroll to position [134, 0]
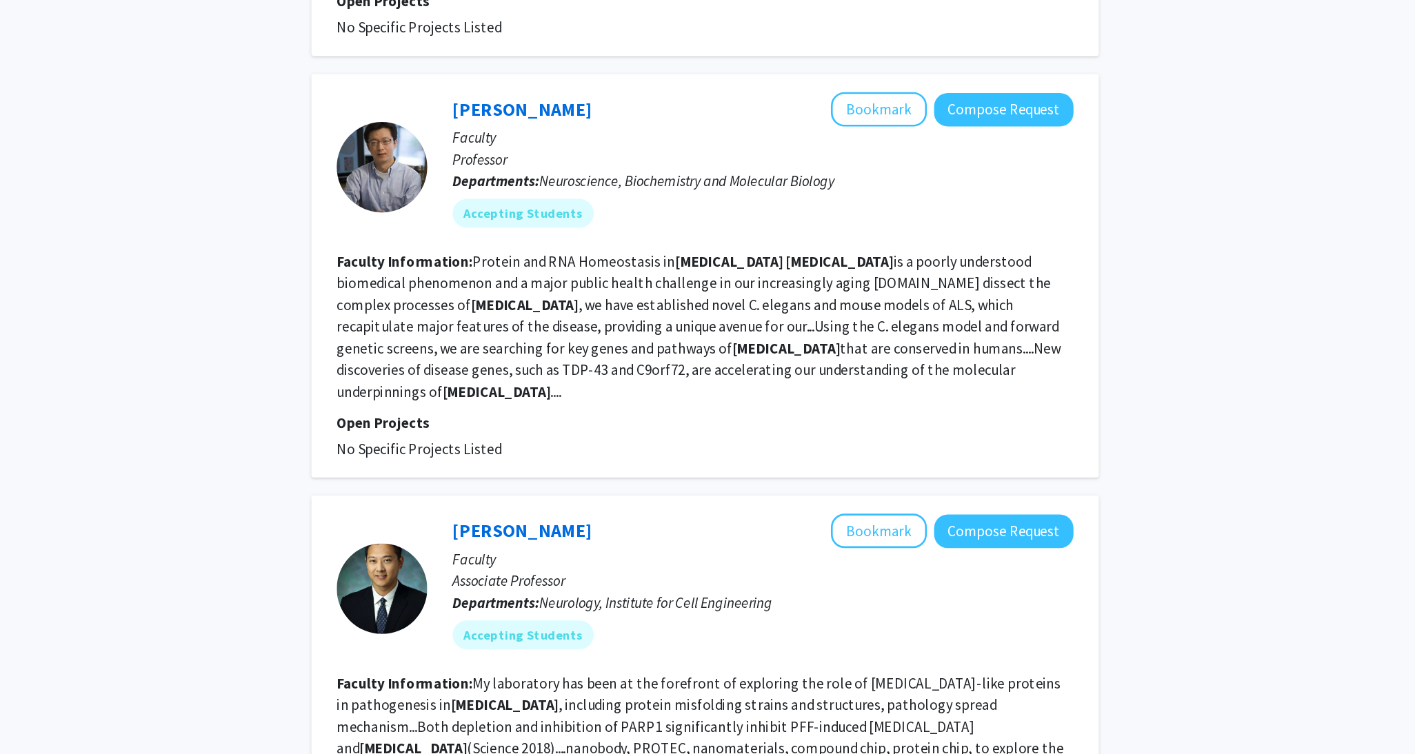
scroll to position [525, 0]
click at [670, 253] on link "[PERSON_NAME]" at bounding box center [672, 261] width 106 height 17
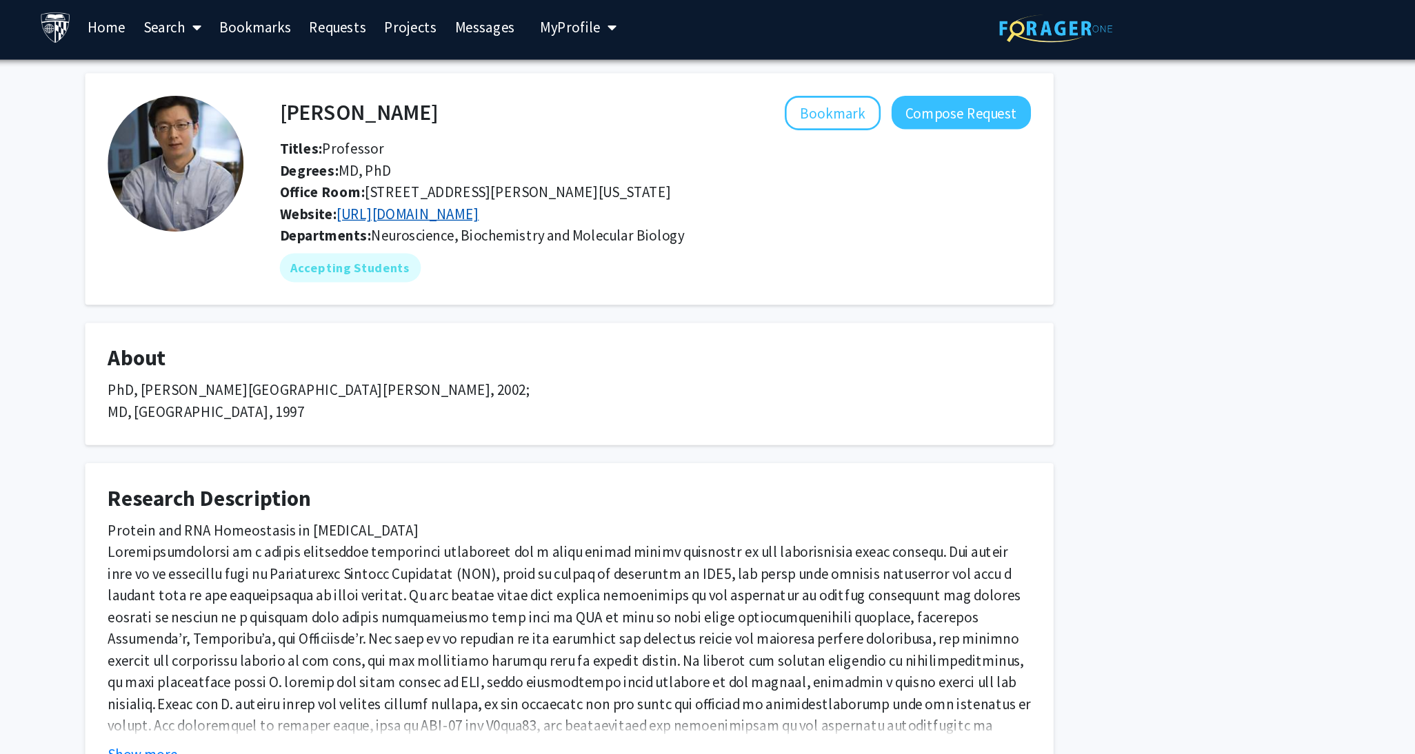
click at [639, 168] on link "[URL][DOMAIN_NAME]" at bounding box center [584, 167] width 108 height 14
